Goal: Communication & Community: Answer question/provide support

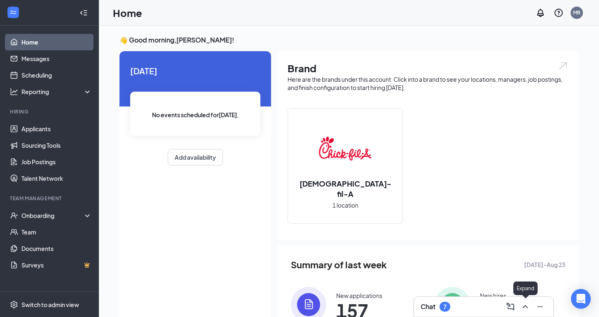
click at [525, 308] on icon "ChevronUp" at bounding box center [525, 306] width 10 height 10
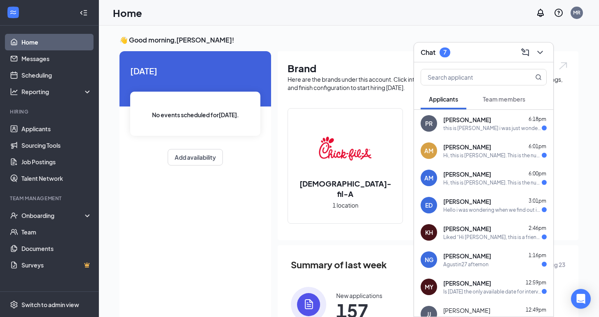
click at [514, 131] on div "this is [PERSON_NAME] i was just wondering when i will be receiving any extra i…" at bounding box center [492, 127] width 98 height 7
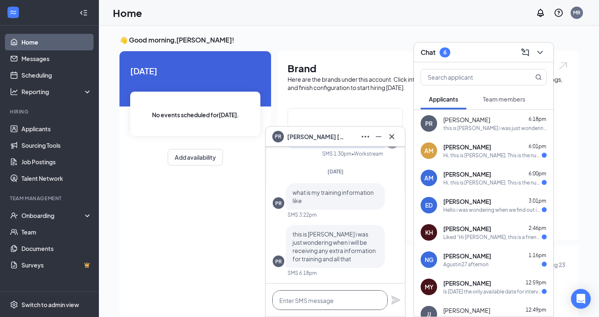
click at [309, 309] on textarea at bounding box center [329, 300] width 115 height 20
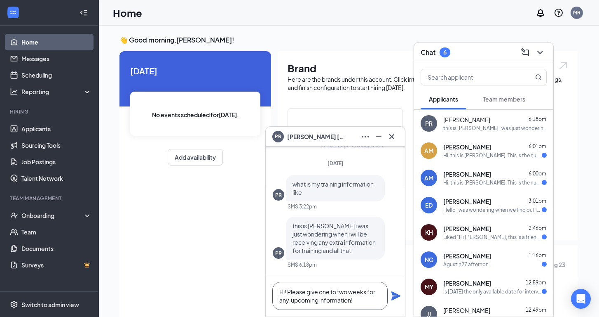
type textarea "Hi! Please give one to two weeks for any upcoming information!"
click at [394, 296] on icon "Plane" at bounding box center [396, 295] width 9 height 9
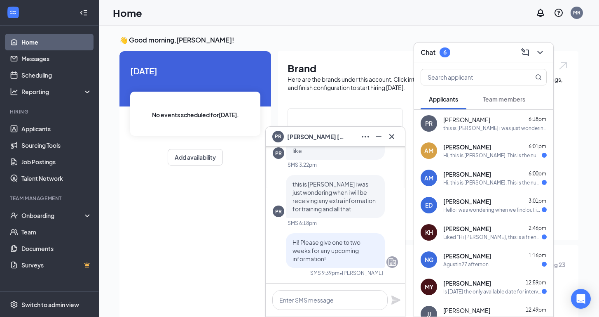
scroll to position [0, 0]
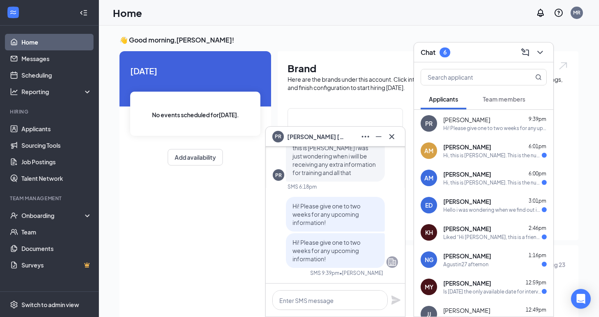
click at [494, 148] on div "[PERSON_NAME] 6:01pm" at bounding box center [494, 147] width 103 height 8
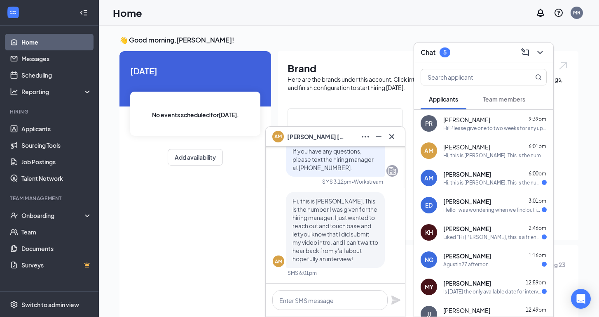
click at [477, 176] on span "[PERSON_NAME]" at bounding box center [467, 174] width 48 height 8
click at [478, 202] on div "[PERSON_NAME] 3:01pm" at bounding box center [494, 201] width 103 height 8
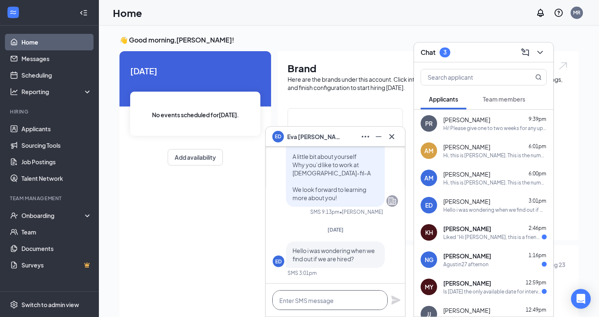
click at [341, 297] on textarea at bounding box center [329, 300] width 115 height 20
click at [500, 243] on div "KH [PERSON_NAME] 2:46pm Liked “Hi [PERSON_NAME], this is a friendly reminder. Y…" at bounding box center [483, 231] width 139 height 27
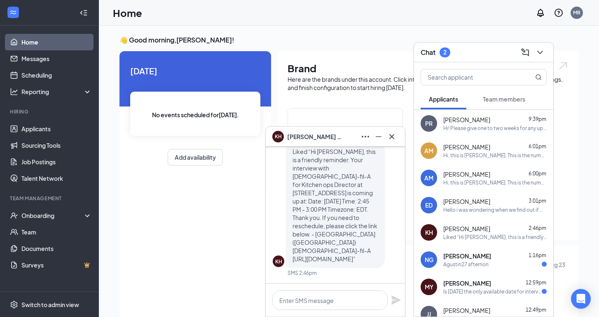
click at [500, 272] on div "[PERSON_NAME] 1:16pm Agustin27 afternon" at bounding box center [483, 259] width 139 height 27
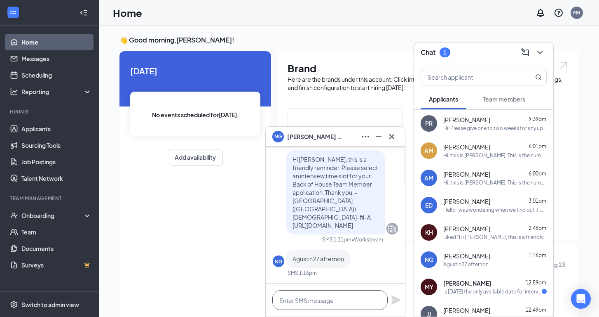
click at [336, 299] on textarea at bounding box center [329, 300] width 115 height 20
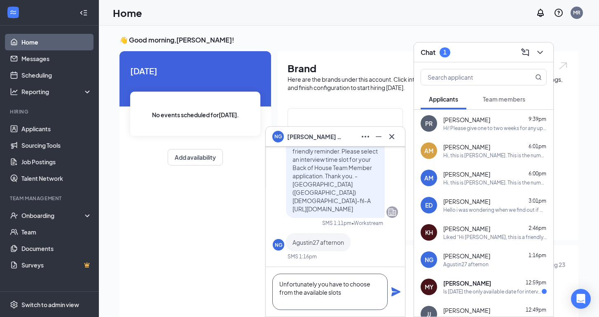
type textarea "Unfortunately you have to choose from the available slots"
click at [396, 294] on icon "Plane" at bounding box center [396, 291] width 9 height 9
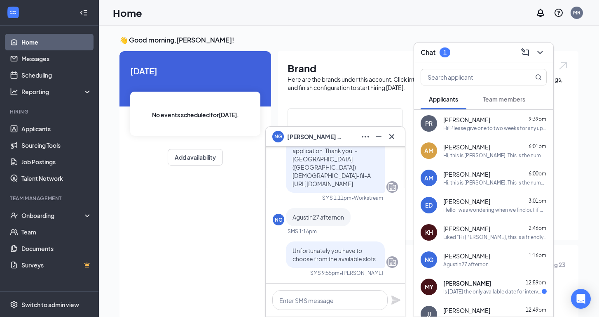
click at [487, 298] on div "MY [PERSON_NAME] 12:59pm Is [DATE] the only available date for interviews?" at bounding box center [483, 286] width 139 height 27
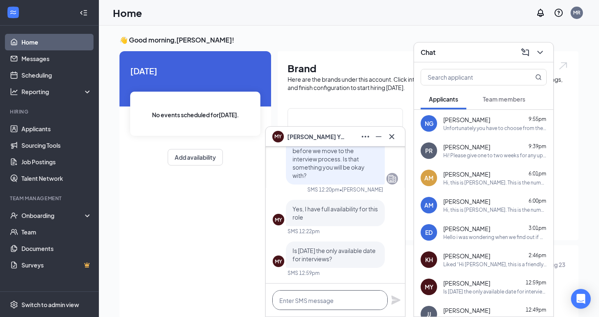
click at [326, 299] on textarea at bounding box center [329, 300] width 115 height 20
type textarea "f"
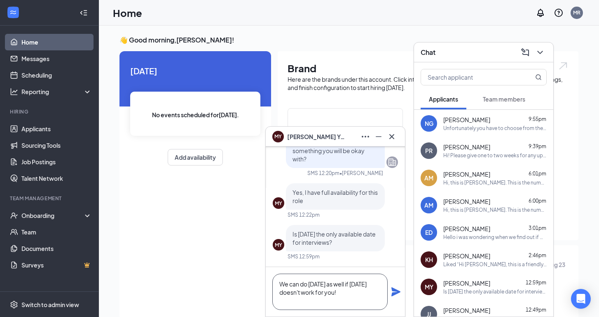
type textarea "We can do [DATE] as well if [DATE] doesn't work for you!"
click at [395, 288] on icon "Plane" at bounding box center [396, 291] width 10 height 10
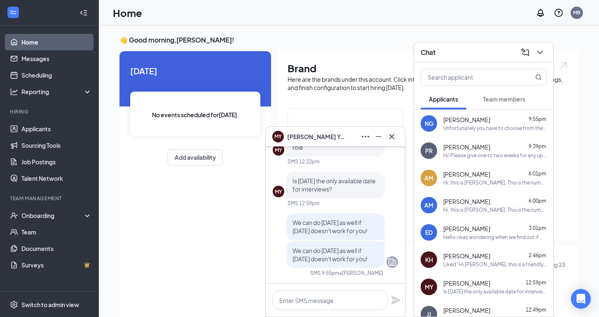
click at [436, 38] on h3 "👋 Good morning, [PERSON_NAME] !" at bounding box center [349, 39] width 459 height 9
click at [542, 53] on icon "ChevronDown" at bounding box center [540, 52] width 10 height 10
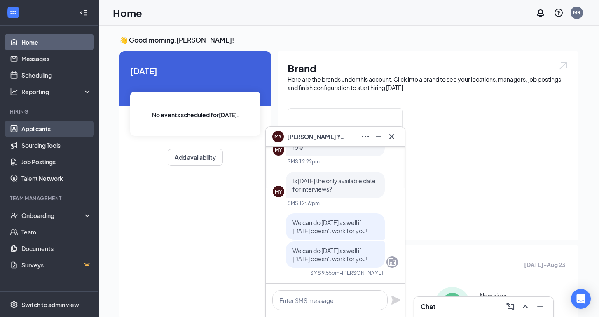
click at [48, 131] on link "Applicants" at bounding box center [56, 128] width 70 height 16
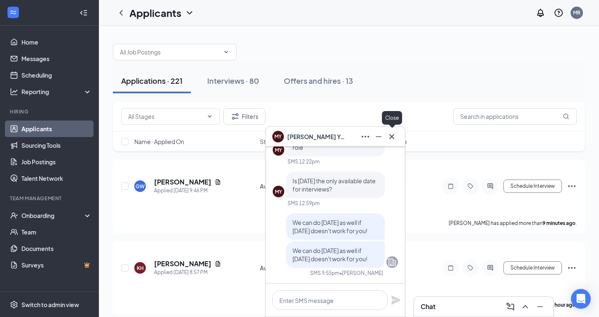
click at [395, 138] on icon "Cross" at bounding box center [392, 136] width 10 height 10
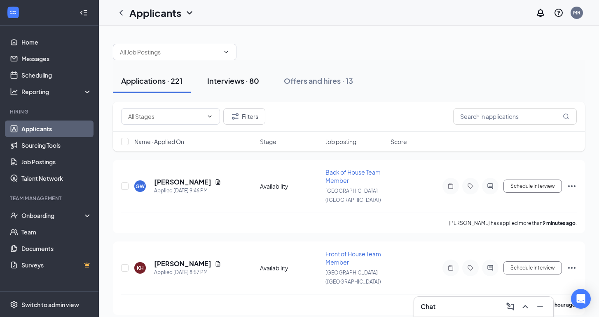
click at [236, 81] on div "Interviews · 80" at bounding box center [233, 80] width 52 height 10
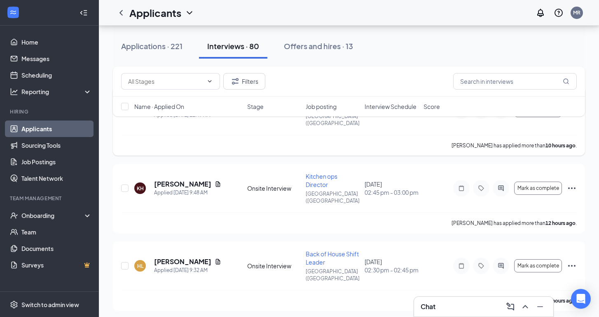
scroll to position [76, 0]
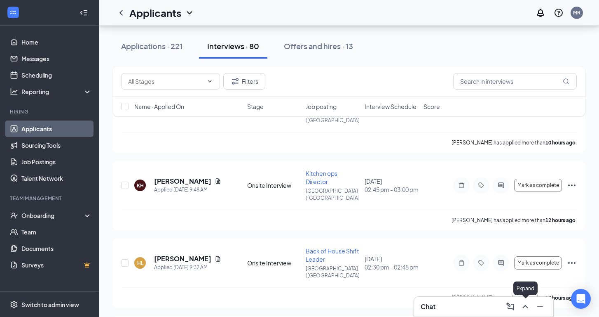
click at [525, 308] on icon "ChevronUp" at bounding box center [525, 306] width 10 height 10
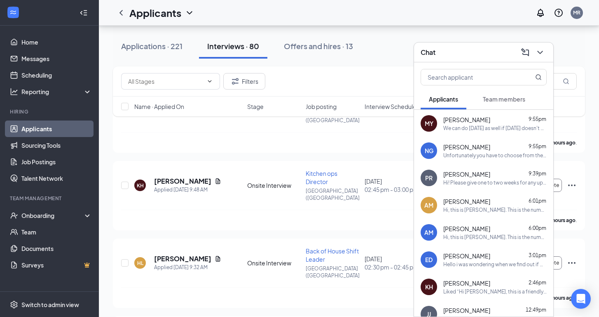
click at [489, 154] on div "Unfortunately you have to choose from the available slots" at bounding box center [494, 155] width 103 height 7
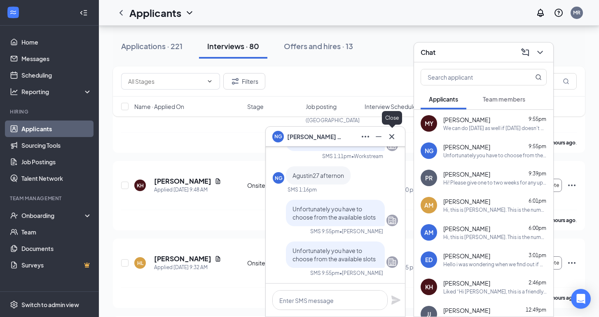
click at [392, 138] on icon "Cross" at bounding box center [392, 136] width 10 height 10
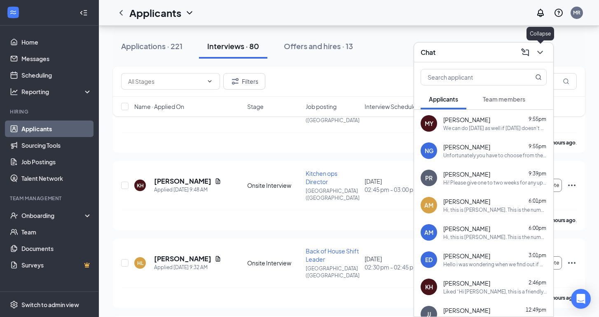
click at [544, 52] on icon "ChevronDown" at bounding box center [540, 52] width 10 height 10
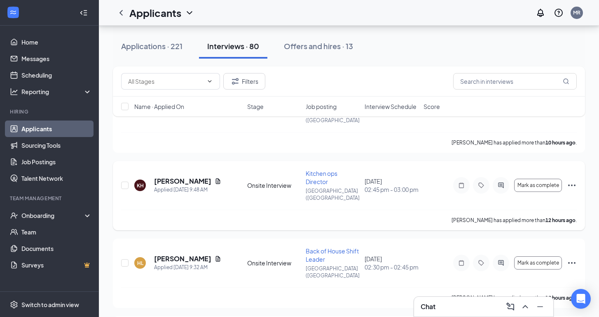
click at [362, 169] on div "KH [PERSON_NAME] Applied [DATE] 9:48 AM Onsite Interview Kitchen ops Director […" at bounding box center [349, 189] width 456 height 40
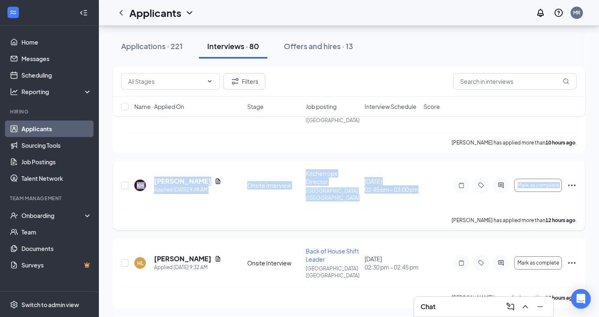
drag, startPoint x: 144, startPoint y: 164, endPoint x: 420, endPoint y: 207, distance: 279.1
click at [420, 207] on div "KH [PERSON_NAME] Applied [DATE] 9:48 AM Onsite Interview Kitchen ops Director […" at bounding box center [349, 195] width 472 height 69
copy div "KH [PERSON_NAME] Applied [DATE] 9:48 AM Onsite Interview Kitchen ops Director […"
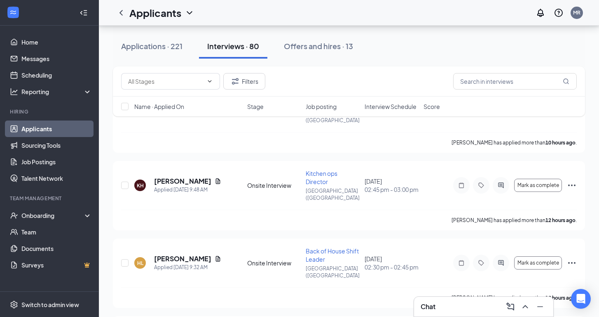
click at [502, 0] on div "Applicants MR" at bounding box center [349, 13] width 500 height 26
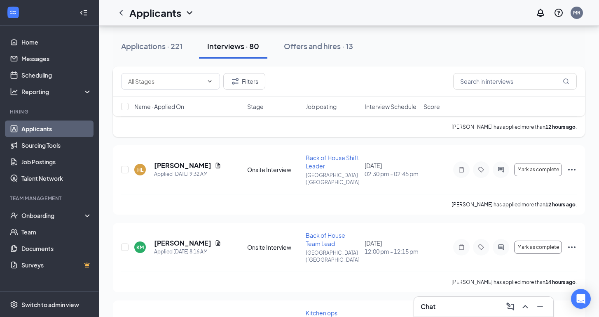
scroll to position [173, 0]
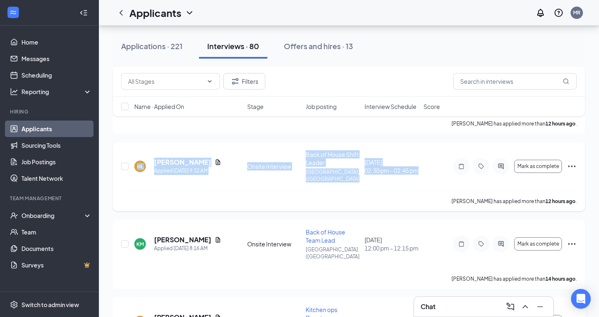
drag, startPoint x: 142, startPoint y: 133, endPoint x: 426, endPoint y: 152, distance: 284.6
click at [426, 152] on div "HL [PERSON_NAME] Applied [DATE] 9:32 AM Onsite Interview Back of House Shift Le…" at bounding box center [349, 176] width 472 height 69
copy div "HL [PERSON_NAME] Applied [DATE] 9:32 AM Onsite Interview Back of House Shift Le…"
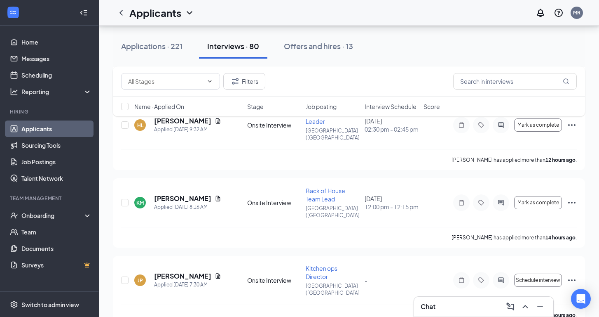
scroll to position [215, 0]
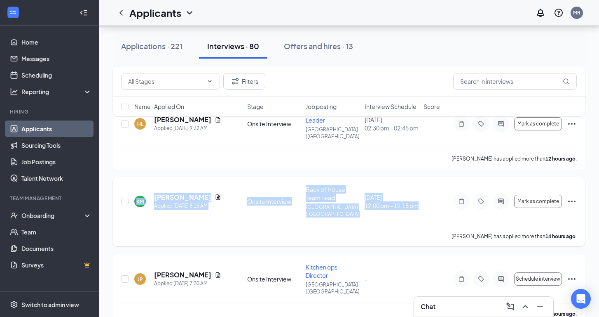
drag, startPoint x: 123, startPoint y: 159, endPoint x: 402, endPoint y: 187, distance: 280.3
click at [402, 187] on div "KM [PERSON_NAME] Applied [DATE] 8:16 AM Onsite Interview Back of House Team Lea…" at bounding box center [349, 211] width 472 height 69
copy div "KM [PERSON_NAME] Applied [DATE] 8:16 AM Onsite Interview Back of House Team Lea…"
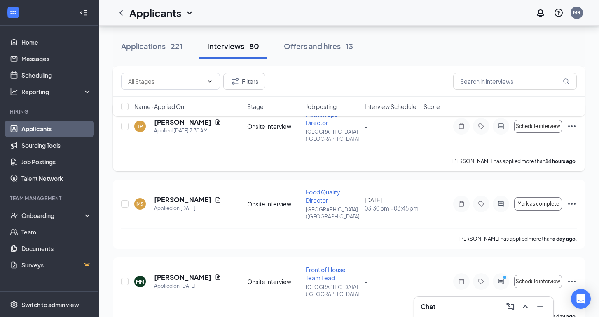
scroll to position [373, 0]
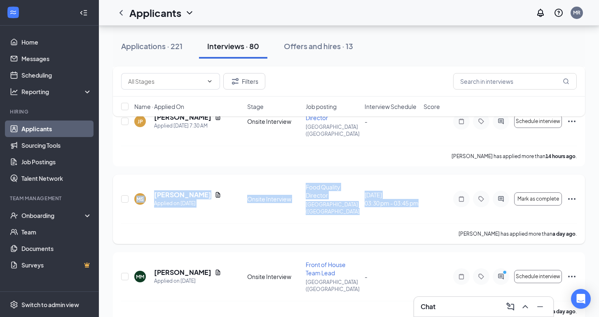
drag, startPoint x: 136, startPoint y: 145, endPoint x: 417, endPoint y: 169, distance: 282.0
click at [417, 174] on div "[PERSON_NAME] Applied on [DATE] Onsite Interview Food Quality Director [GEOGRAP…" at bounding box center [349, 208] width 472 height 69
copy div "[PERSON_NAME] Applied on [DATE] Onsite Interview Food Quality Director [GEOGRAP…"
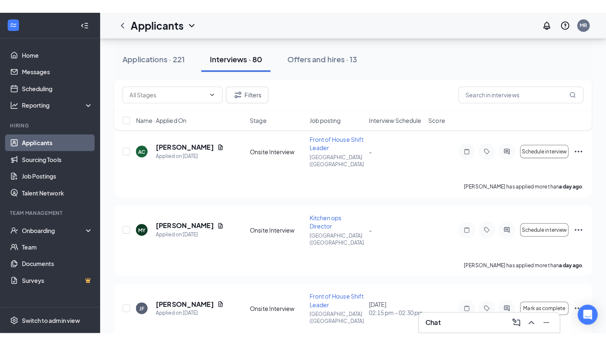
scroll to position [670, 0]
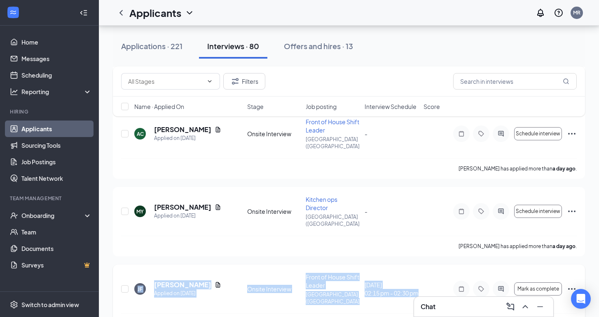
drag, startPoint x: 147, startPoint y: 201, endPoint x: 455, endPoint y: 211, distance: 308.8
click at [455, 264] on div "[PERSON_NAME] Applied on [DATE] Onsite Interview Front of House Shift Leader [G…" at bounding box center [349, 298] width 472 height 69
copy div "[PERSON_NAME] Applied on [DATE] Onsite Interview Front of House Shift Leader [G…"
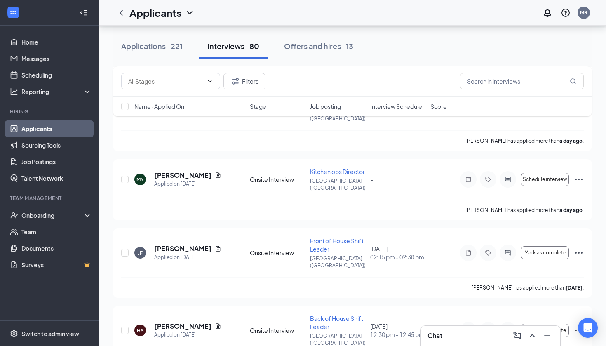
scroll to position [685, 0]
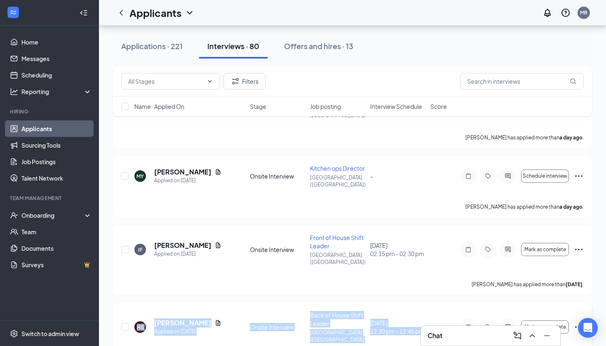
drag, startPoint x: 143, startPoint y: 252, endPoint x: 435, endPoint y: 277, distance: 292.9
click at [435, 302] on div "HS [PERSON_NAME] Applied on [DATE] Onsite Interview Back of House Shift Leader …" at bounding box center [352, 336] width 479 height 69
copy div "HS [PERSON_NAME] Applied on [DATE] Onsite Interview Back of House Shift Leader …"
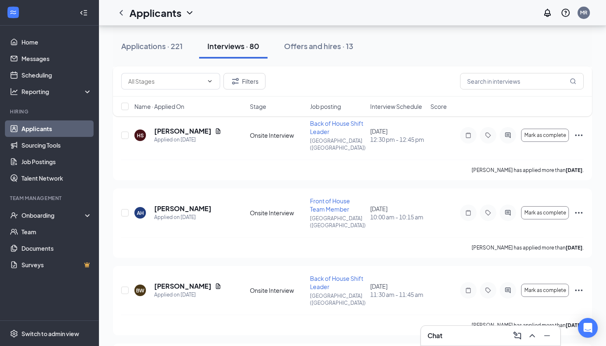
scroll to position [878, 0]
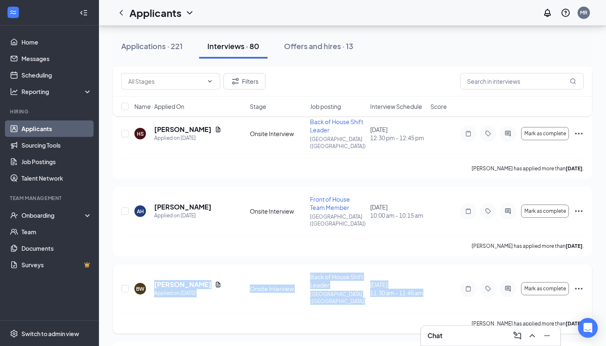
drag, startPoint x: 150, startPoint y: 205, endPoint x: 430, endPoint y: 225, distance: 280.9
click at [430, 264] on div "[PERSON_NAME] [PERSON_NAME] Applied on [DATE] Onsite Interview Back of House Sh…" at bounding box center [352, 298] width 479 height 69
copy div "[PERSON_NAME] Applied on [DATE] Onsite Interview Back of House Shift Leader [GE…"
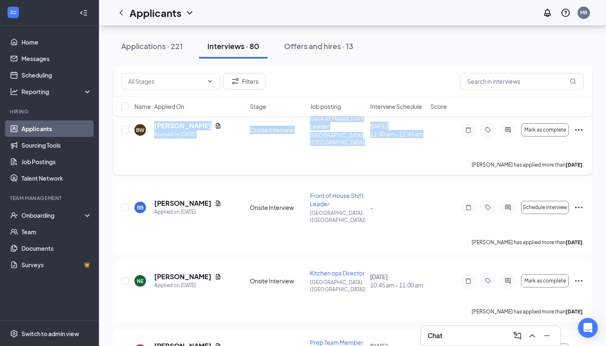
scroll to position [1043, 0]
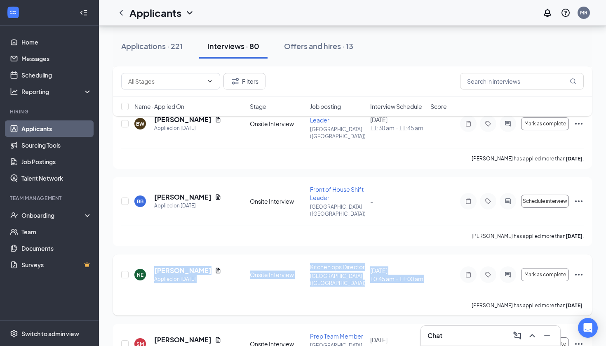
drag, startPoint x: 147, startPoint y: 178, endPoint x: 445, endPoint y: 213, distance: 299.9
click at [445, 254] on div "NE [PERSON_NAME] Applied on [DATE] Onsite Interview Kitchen ops Director [GEOGR…" at bounding box center [352, 284] width 479 height 61
copy div "[PERSON_NAME] Applied on [DATE] Onsite Interview Kitchen ops Director [GEOGRAPH…"
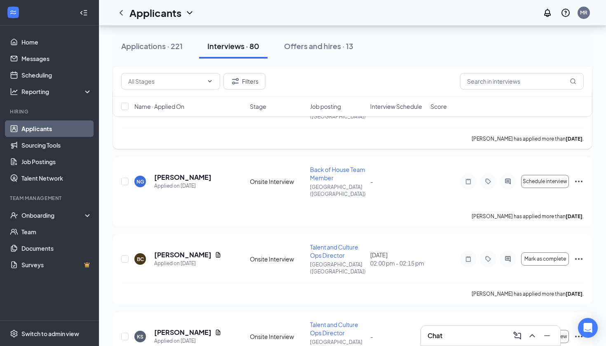
scroll to position [1279, 0]
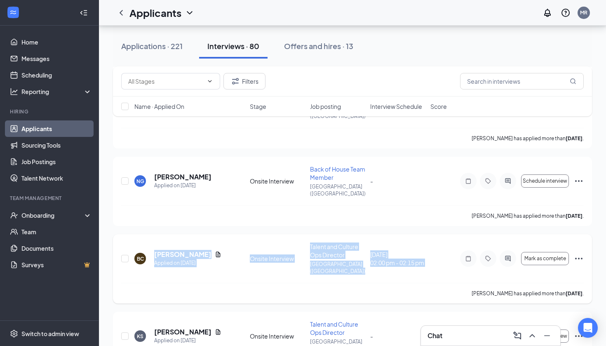
drag, startPoint x: 150, startPoint y: 155, endPoint x: 432, endPoint y: 175, distance: 282.6
click at [432, 234] on div "BC [PERSON_NAME] Applied on [DATE] Onsite Interview Talent and Culture Ops Dire…" at bounding box center [352, 268] width 479 height 69
copy div "[PERSON_NAME] Applied on [DATE] Onsite Interview Talent and Culture Ops Directo…"
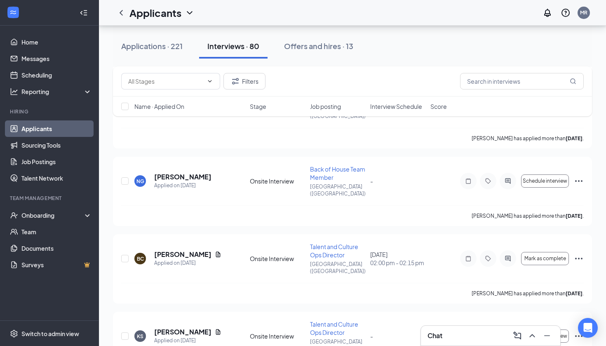
click at [108, 206] on div "Applications · 221 Interviews · 80 Offers and hires · 13 Filters Name · Applied…" at bounding box center [352, 327] width 507 height 3160
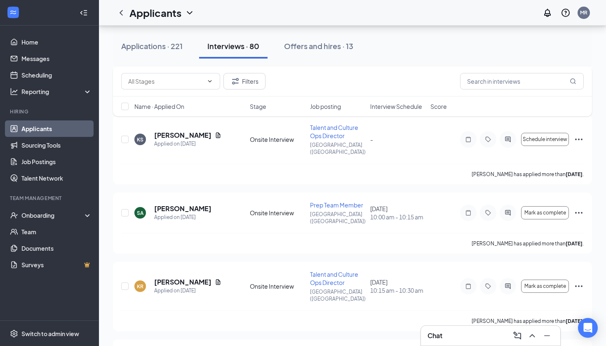
scroll to position [1477, 0]
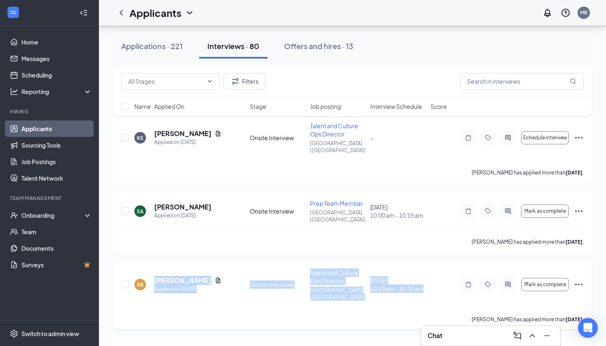
drag, startPoint x: 152, startPoint y: 168, endPoint x: 420, endPoint y: 202, distance: 269.6
click at [420, 260] on div "KR [PERSON_NAME] Applied on [DATE] Onsite Interview Talent and Culture Ops Dire…" at bounding box center [352, 294] width 479 height 69
copy div "[PERSON_NAME] Applied on [DATE] Onsite Interview Talent and Culture Ops Directo…"
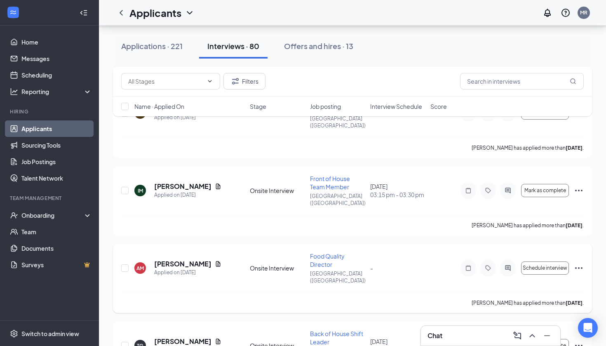
scroll to position [1882, 0]
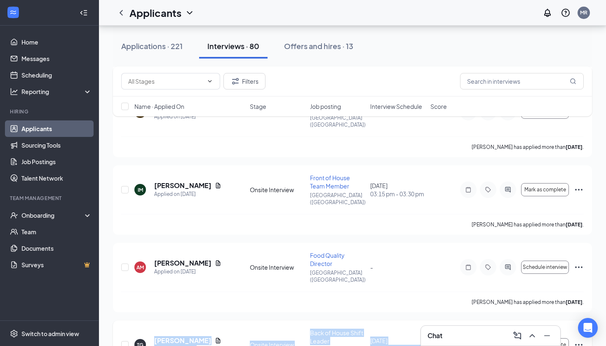
drag, startPoint x: 150, startPoint y: 185, endPoint x: 421, endPoint y: 218, distance: 272.3
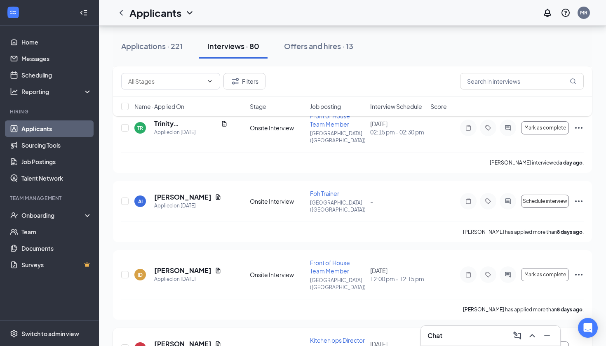
scroll to position [2935, 0]
drag, startPoint x: 146, startPoint y: 167, endPoint x: 404, endPoint y: 199, distance: 259.6
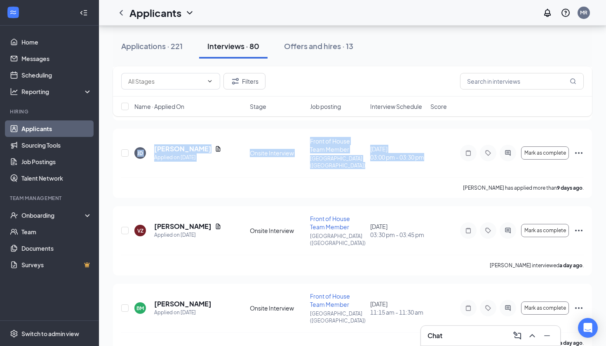
scroll to position [3204, 0]
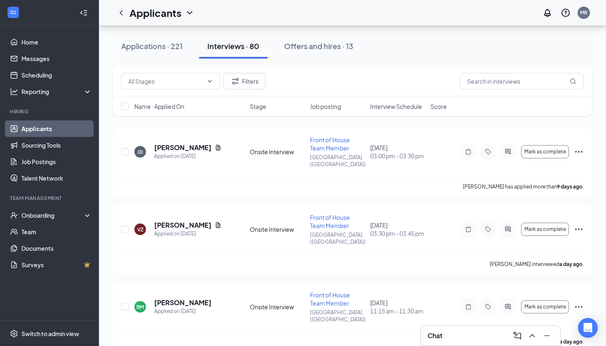
drag, startPoint x: 149, startPoint y: 177, endPoint x: 431, endPoint y: 199, distance: 282.7
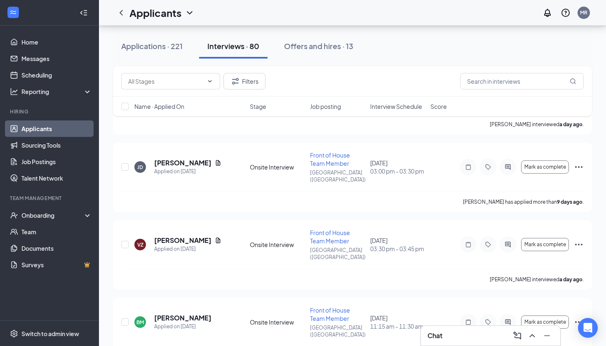
scroll to position [3187, 0]
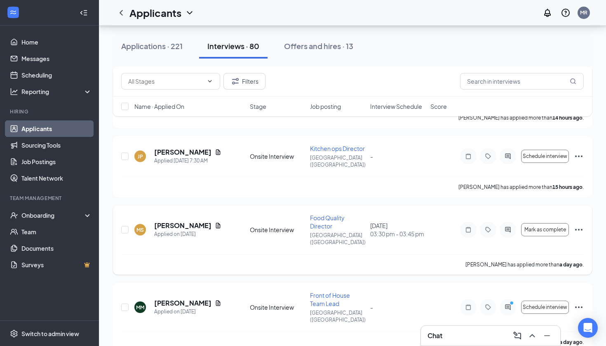
scroll to position [345, 0]
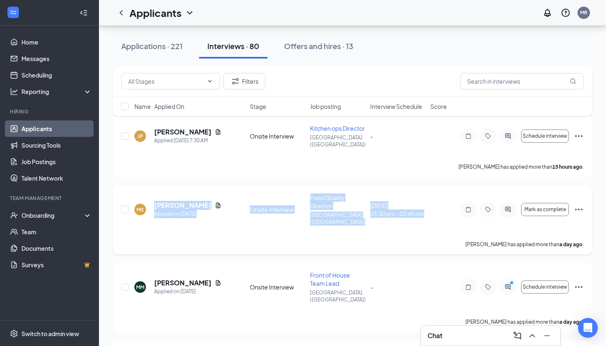
drag, startPoint x: 152, startPoint y: 178, endPoint x: 413, endPoint y: 202, distance: 261.1
click at [413, 202] on div "[PERSON_NAME] Applied on [DATE] Onsite Interview Food Quality Director [GEOGRAP…" at bounding box center [352, 213] width 462 height 40
